Goal: Information Seeking & Learning: Learn about a topic

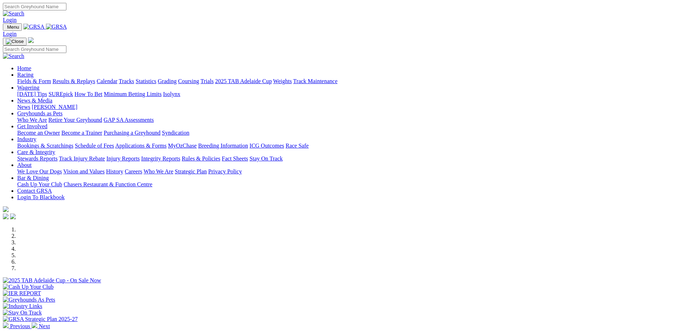
scroll to position [215, 0]
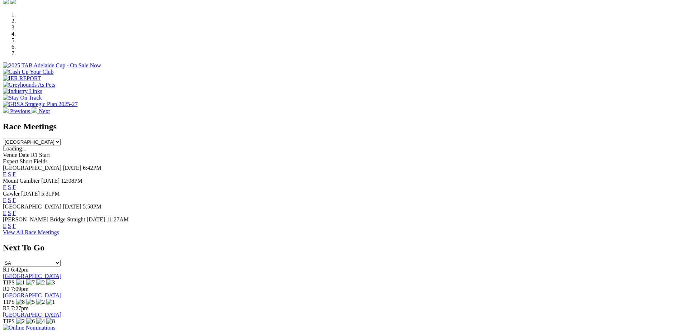
click at [16, 223] on link "F" at bounding box center [14, 226] width 3 height 6
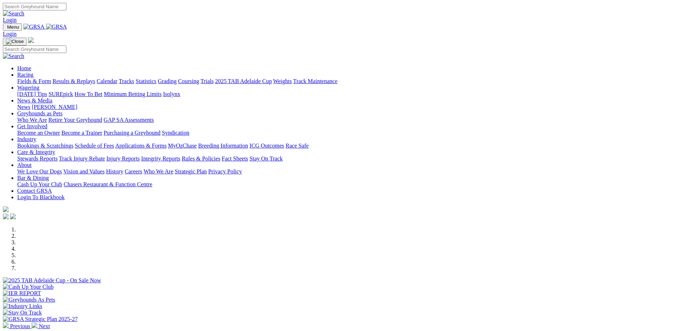
scroll to position [215, 0]
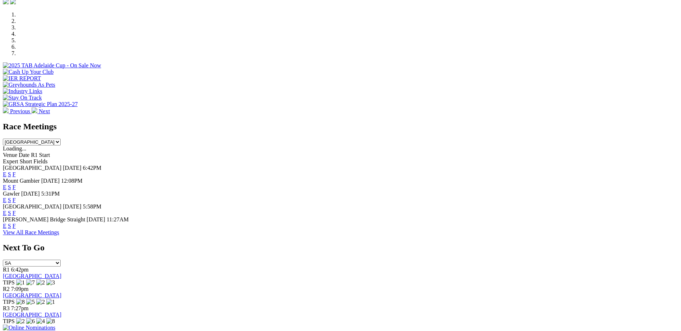
click at [16, 197] on link "F" at bounding box center [14, 200] width 3 height 6
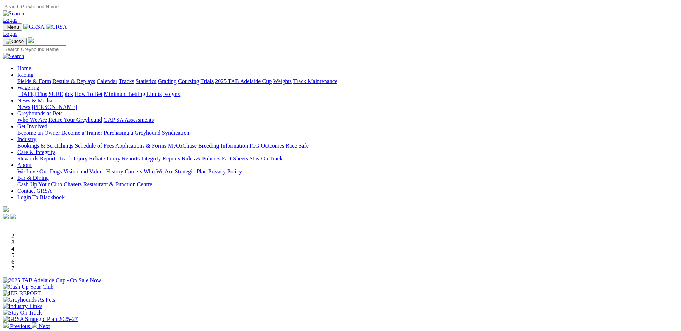
scroll to position [215, 0]
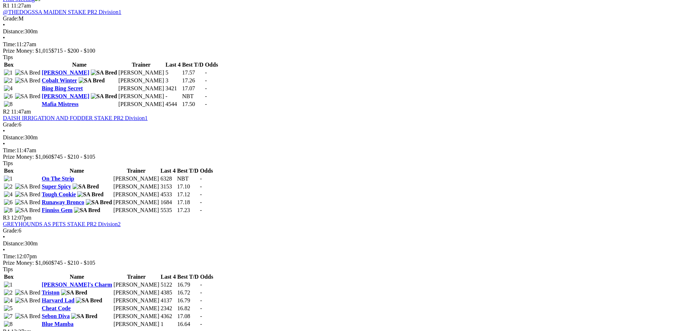
scroll to position [538, 0]
